Goal: Complete application form: Complete application form

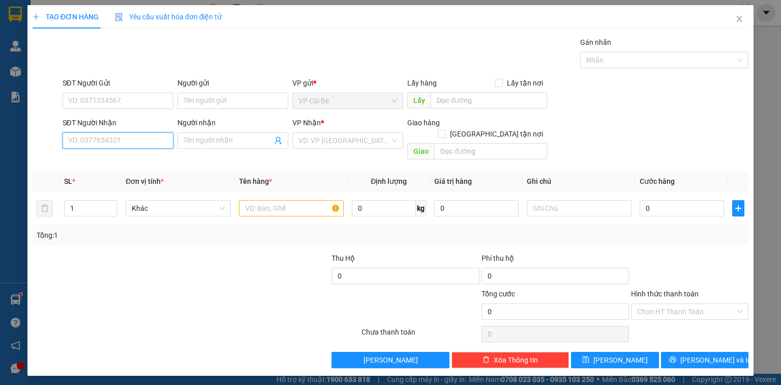
click at [106, 142] on input "SĐT Người Nhận" at bounding box center [118, 140] width 111 height 16
type input "0975112704"
drag, startPoint x: 103, startPoint y: 162, endPoint x: 115, endPoint y: 114, distance: 49.9
click at [103, 162] on div "0975112704 - trung" at bounding box center [118, 160] width 99 height 11
type input "trung"
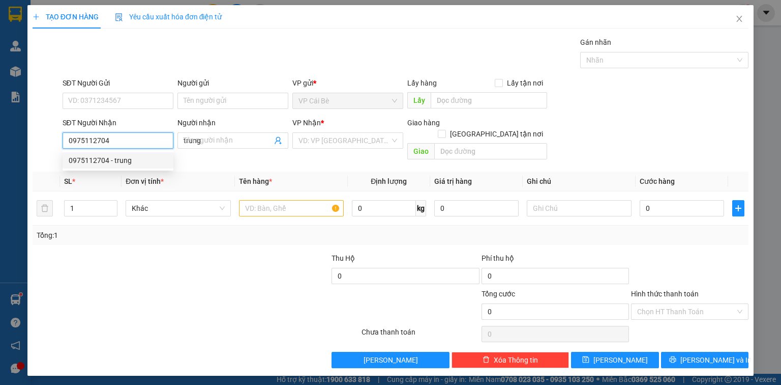
type input "20.000"
type input "0975112704"
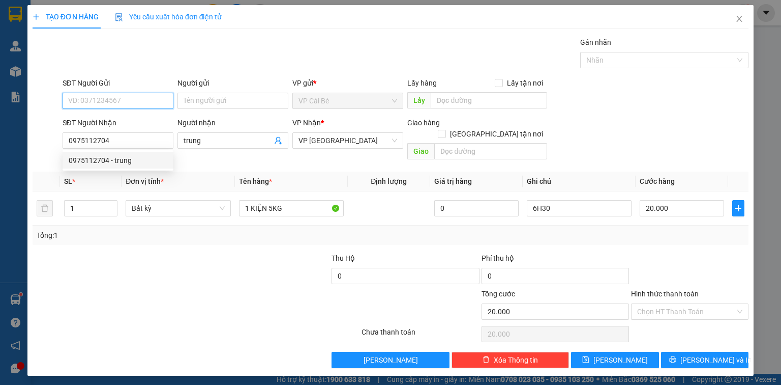
click at [111, 106] on input "SĐT Người Gửi" at bounding box center [118, 101] width 111 height 16
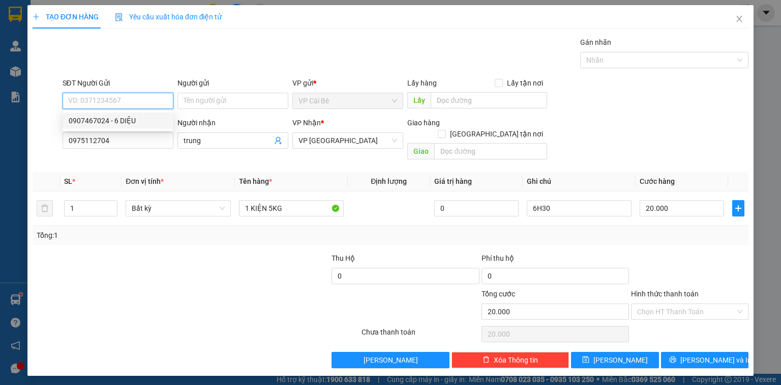
click at [119, 113] on div "0907467024 - 6 DIỆU" at bounding box center [118, 120] width 111 height 16
type input "0907467024"
type input "6 DIỆU"
type input "LX 6 DIỆU"
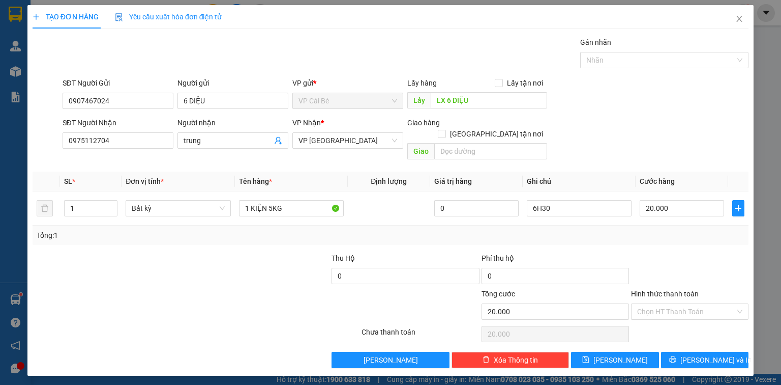
click at [250, 252] on div at bounding box center [256, 270] width 150 height 36
click at [536, 200] on input "6H30" at bounding box center [579, 208] width 105 height 16
click at [533, 200] on input "6H30" at bounding box center [579, 208] width 105 height 16
type input "16H30"
click at [614, 130] on div "SĐT Người Nhận 0975112704 Người nhận trung VP Nhận * VP [GEOGRAPHIC_DATA] Giao …" at bounding box center [406, 140] width 691 height 47
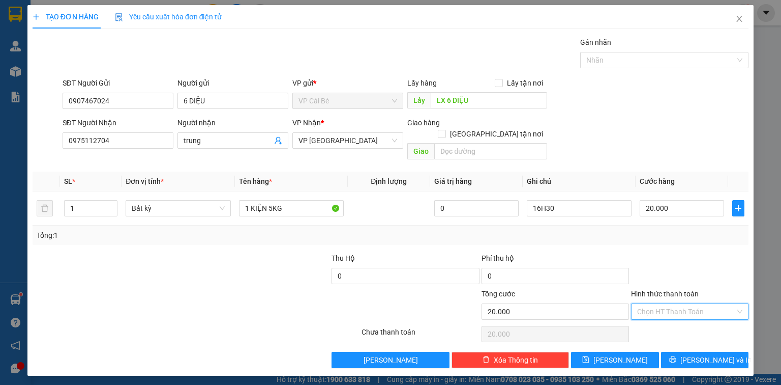
click at [669, 304] on input "Hình thức thanh toán" at bounding box center [686, 311] width 98 height 15
click at [660, 316] on div "Tại văn phòng" at bounding box center [689, 319] width 105 height 11
type input "0"
click at [623, 354] on span "[PERSON_NAME]" at bounding box center [621, 359] width 54 height 11
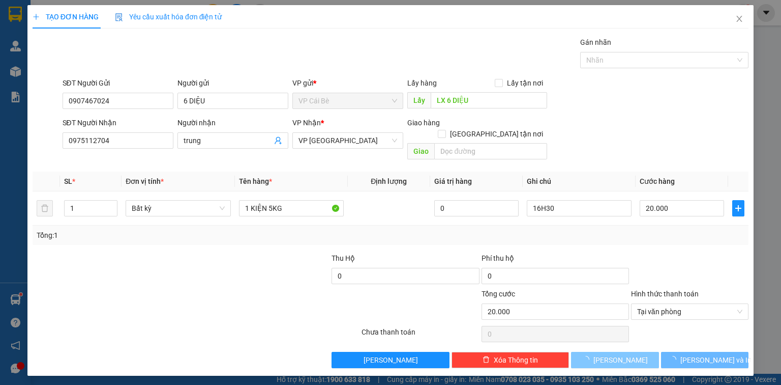
type input "0"
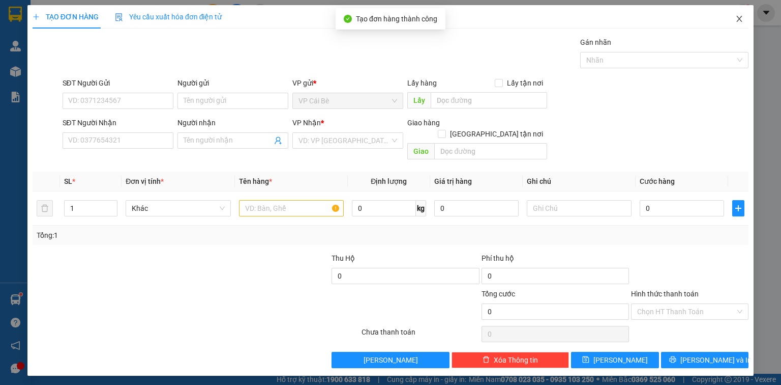
click at [739, 17] on icon "close" at bounding box center [740, 19] width 8 height 8
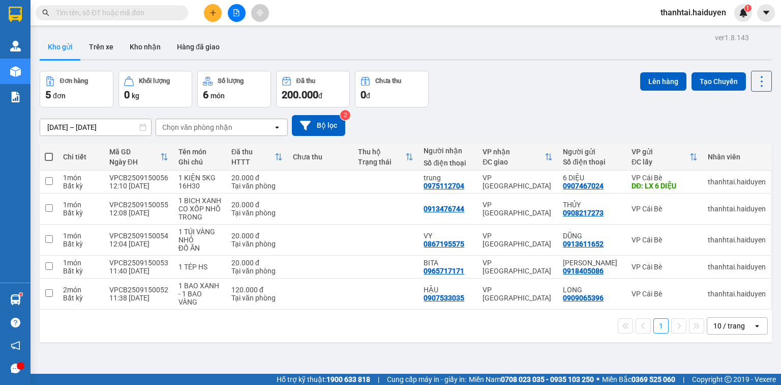
click at [115, 15] on input "text" at bounding box center [116, 12] width 120 height 11
type input "416"
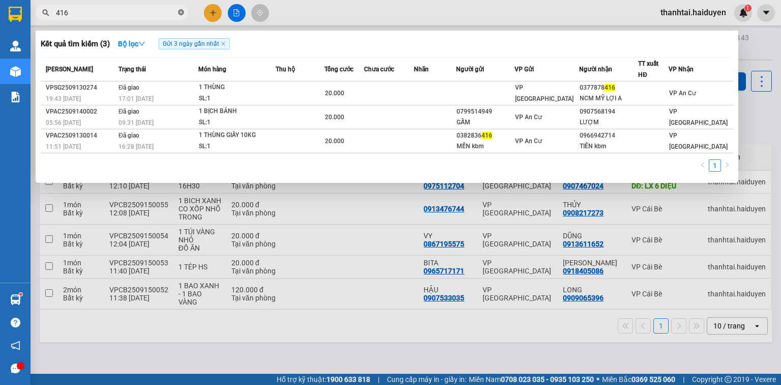
click at [183, 13] on icon "close-circle" at bounding box center [181, 12] width 6 height 6
